Goal: Information Seeking & Learning: Check status

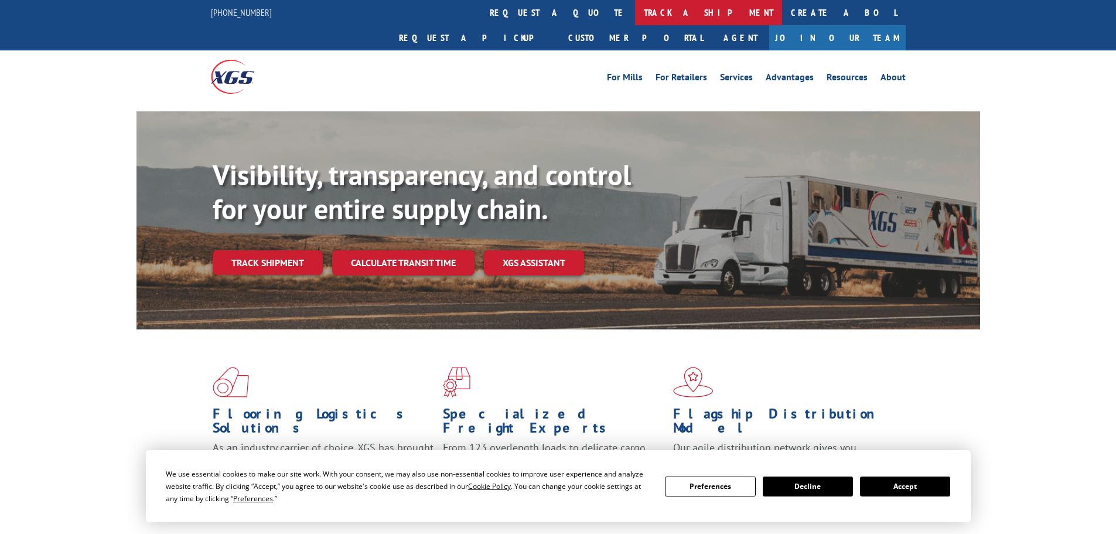
click at [635, 20] on link "track a shipment" at bounding box center [708, 12] width 147 height 25
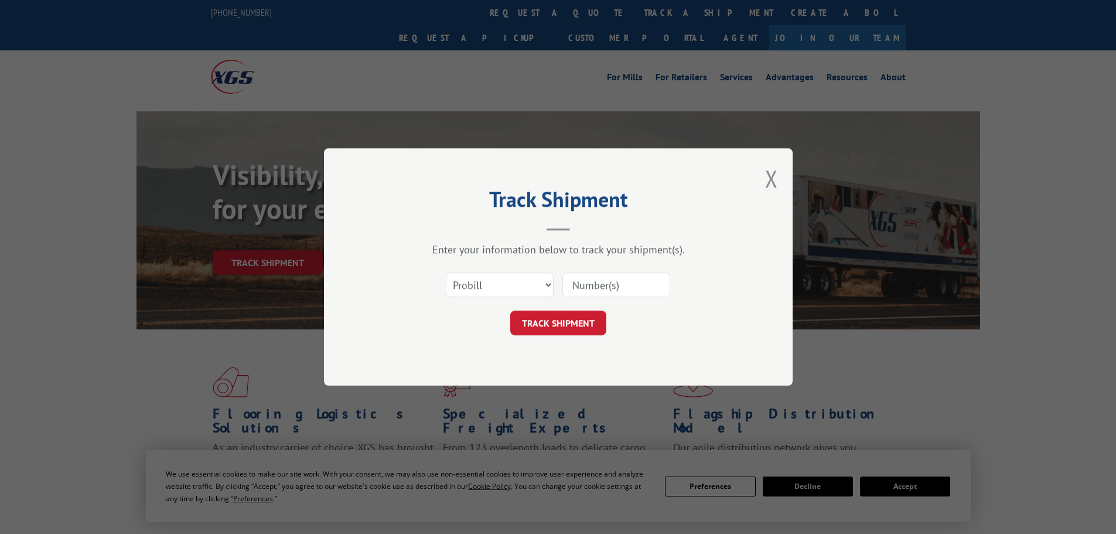
click at [591, 281] on input at bounding box center [616, 284] width 108 height 25
paste input "17611232"
type input "17611232"
click at [583, 323] on button "TRACK SHIPMENT" at bounding box center [558, 322] width 96 height 25
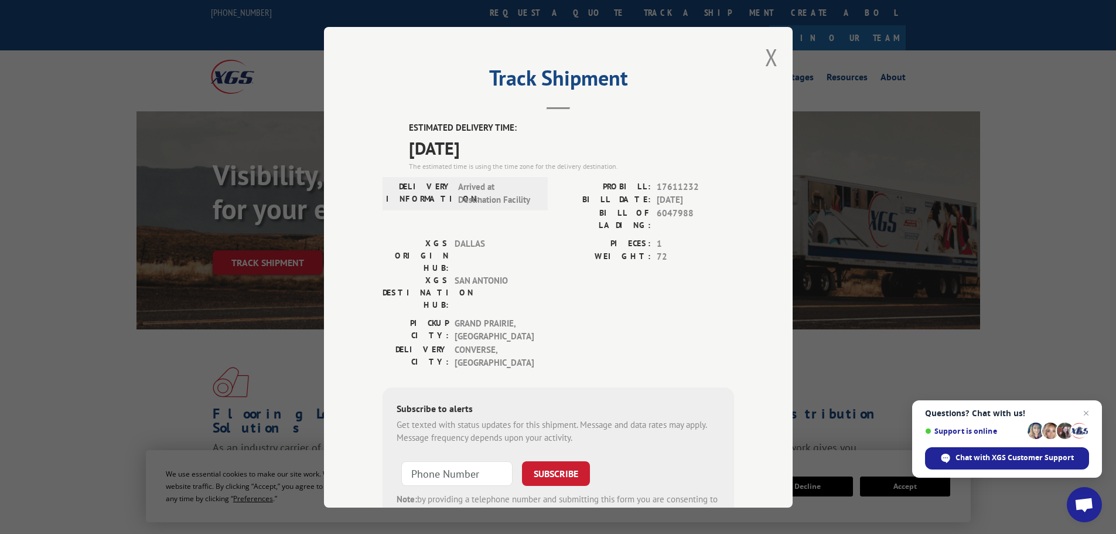
drag, startPoint x: 504, startPoint y: 150, endPoint x: 399, endPoint y: 149, distance: 104.9
click at [399, 149] on div "ESTIMATED DELIVERY TIME: [DATE] The estimated time is using the time zone for t…" at bounding box center [557, 333] width 351 height 425
copy span "[DATE]"
click at [771, 51] on button "Close modal" at bounding box center [771, 57] width 13 height 31
